Goal: Task Accomplishment & Management: Complete application form

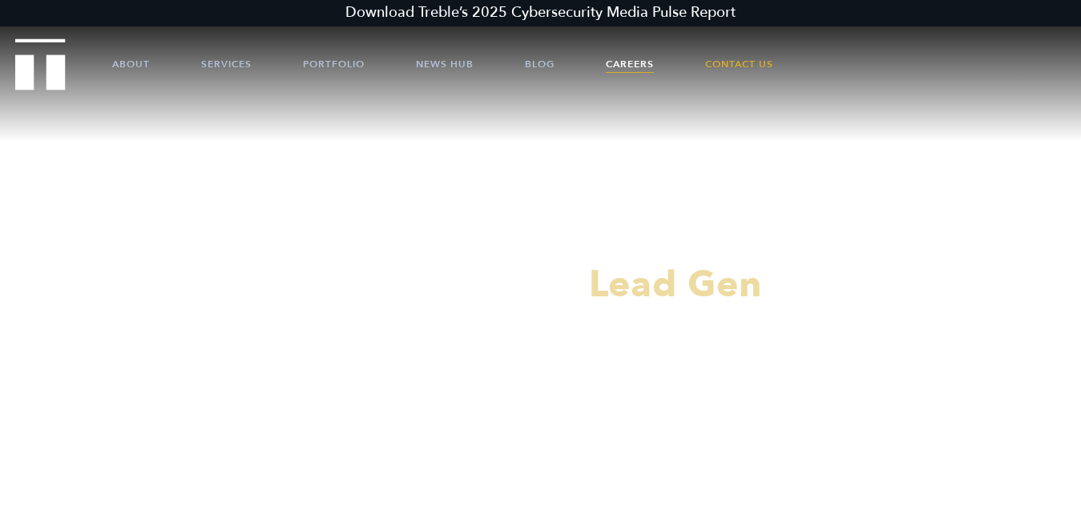
click at [626, 63] on link "Careers" at bounding box center [630, 64] width 48 height 48
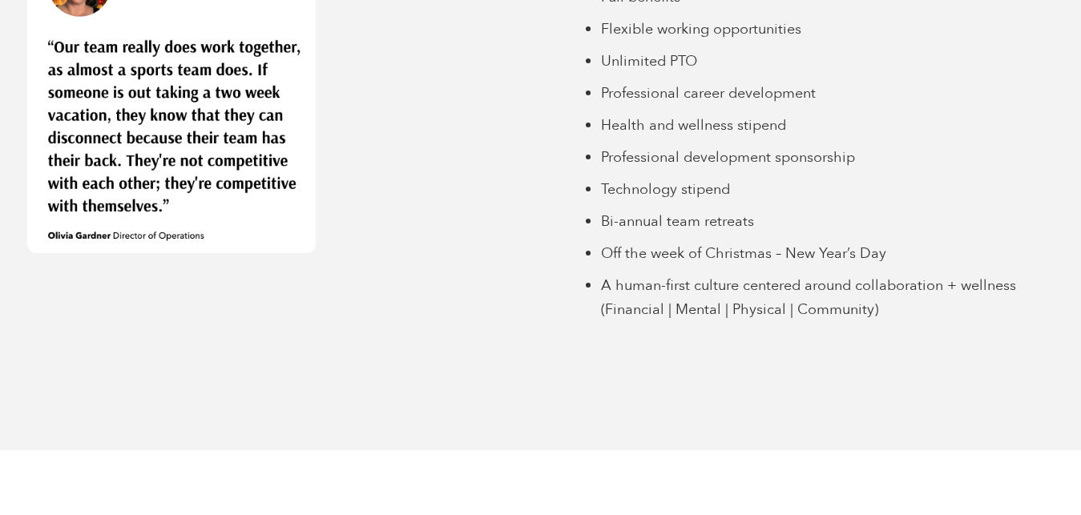
scroll to position [4305, 0]
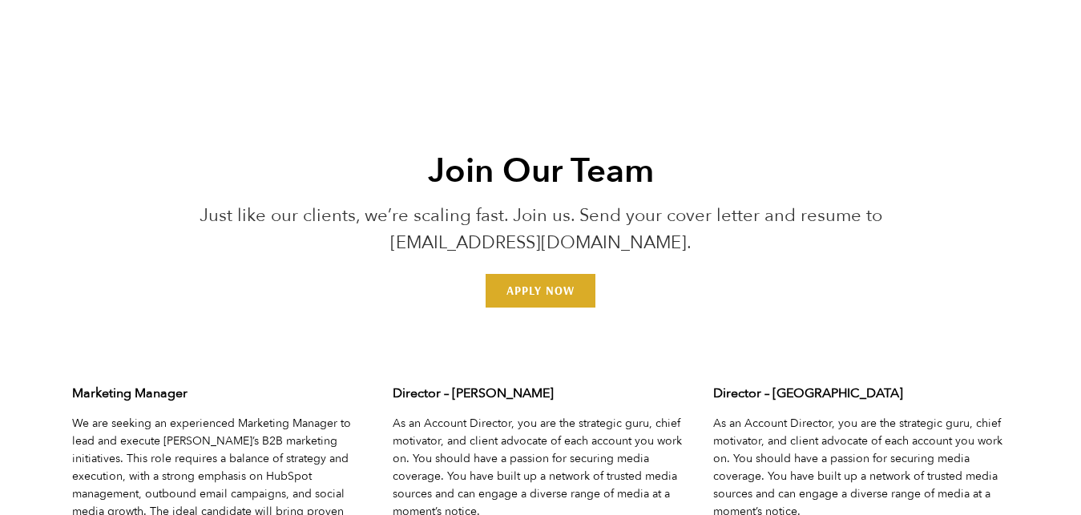
scroll to position [4793, 0]
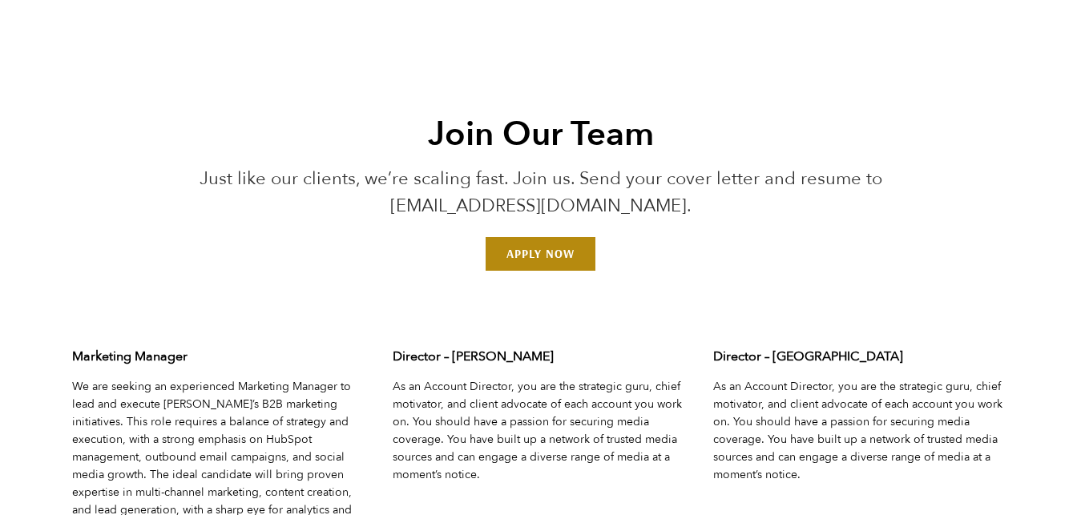
click at [543, 271] on link "Apply Now" at bounding box center [541, 254] width 110 height 34
